Goal: Find specific page/section: Find specific page/section

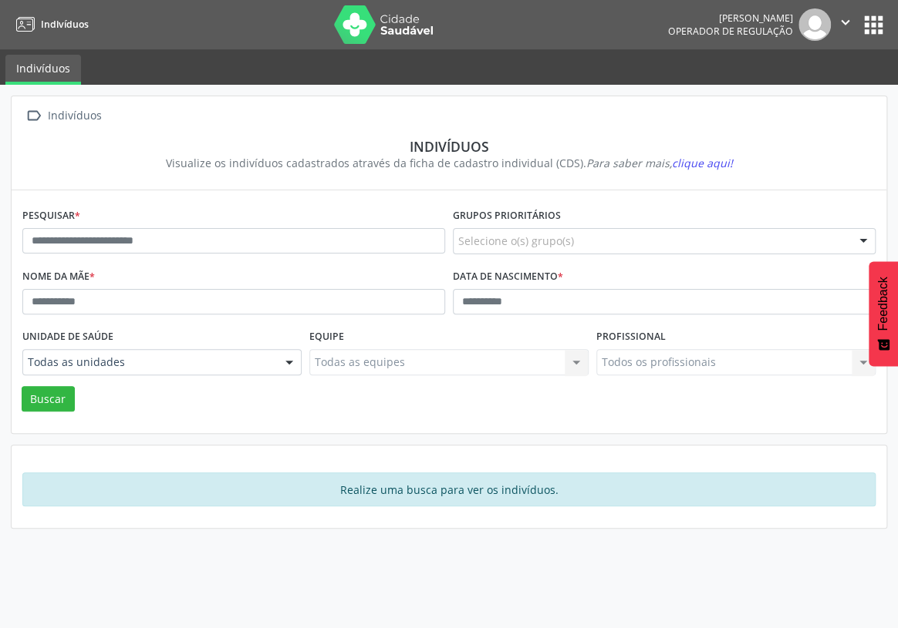
click at [879, 24] on button "apps" at bounding box center [873, 25] width 27 height 27
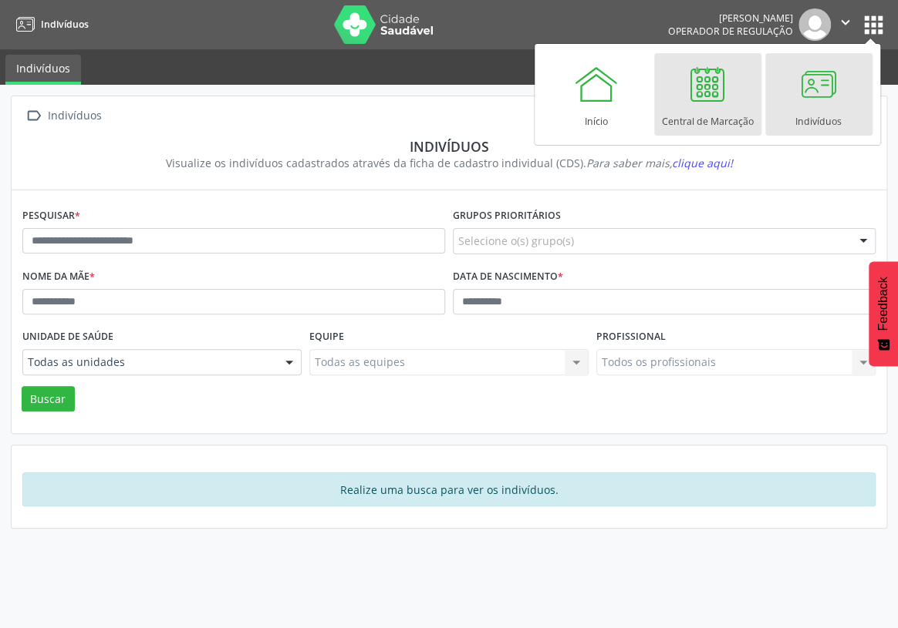
click at [704, 92] on div at bounding box center [707, 84] width 46 height 46
